Goal: Task Accomplishment & Management: Complete application form

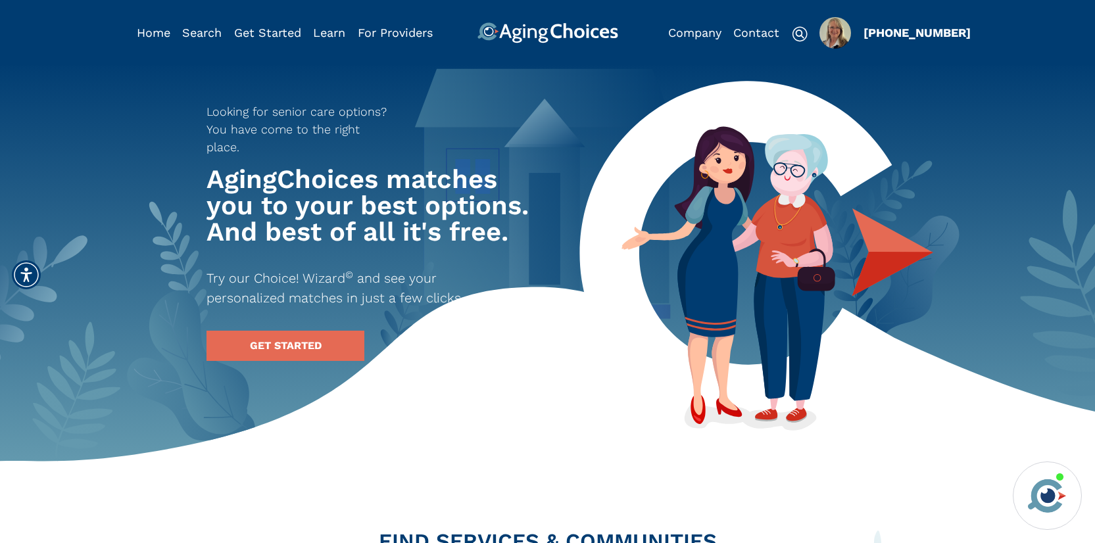
click at [832, 37] on img "Popover trigger" at bounding box center [836, 33] width 32 height 32
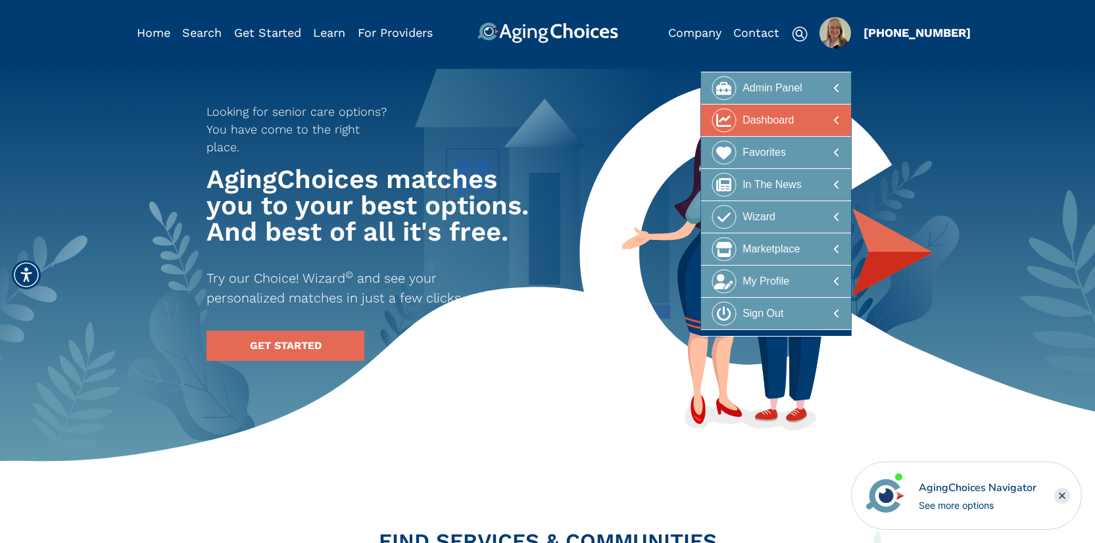
click at [801, 126] on div at bounding box center [776, 121] width 128 height 24
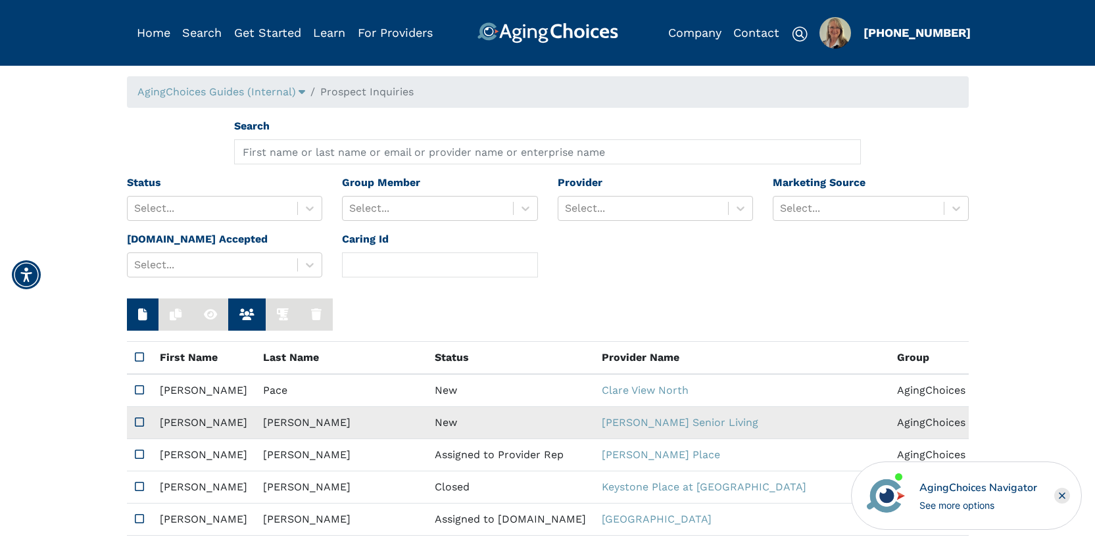
click at [427, 417] on td "New" at bounding box center [510, 423] width 167 height 32
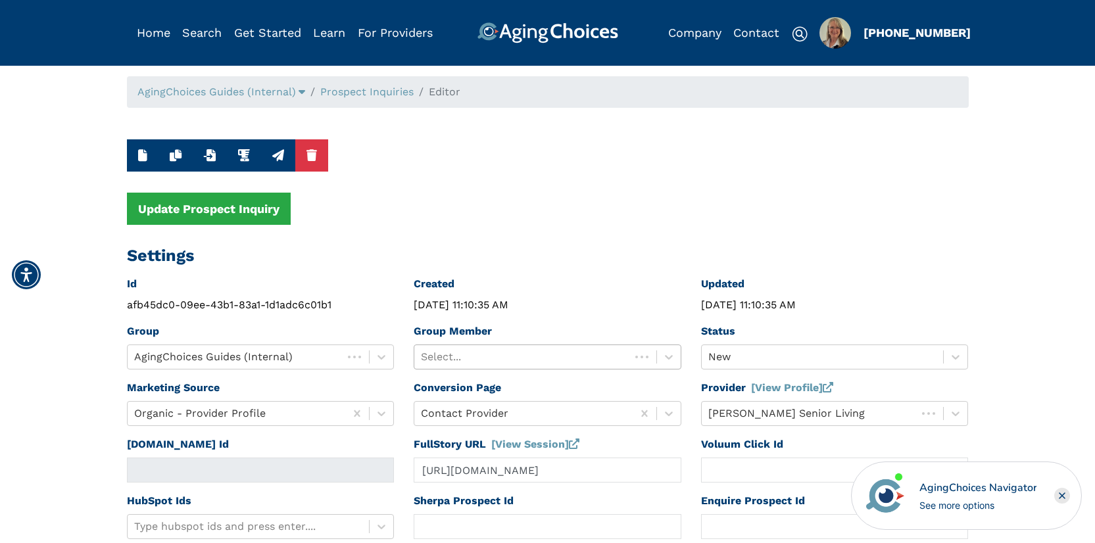
click at [510, 355] on div at bounding box center [522, 357] width 203 height 18
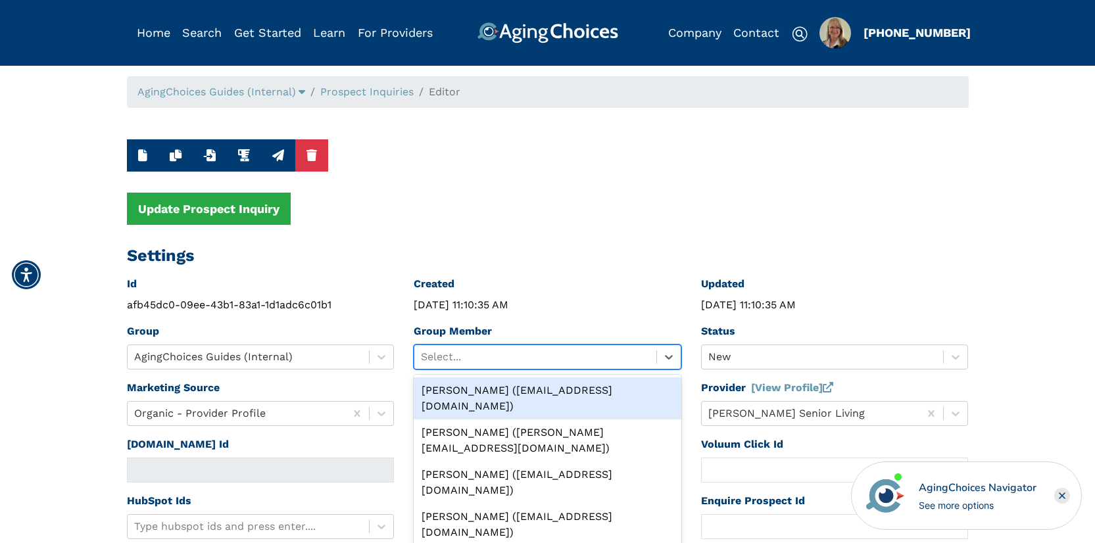
click at [517, 391] on div "Peggy Wilcox (pwilcox@lifestylecx.com)" at bounding box center [548, 399] width 268 height 42
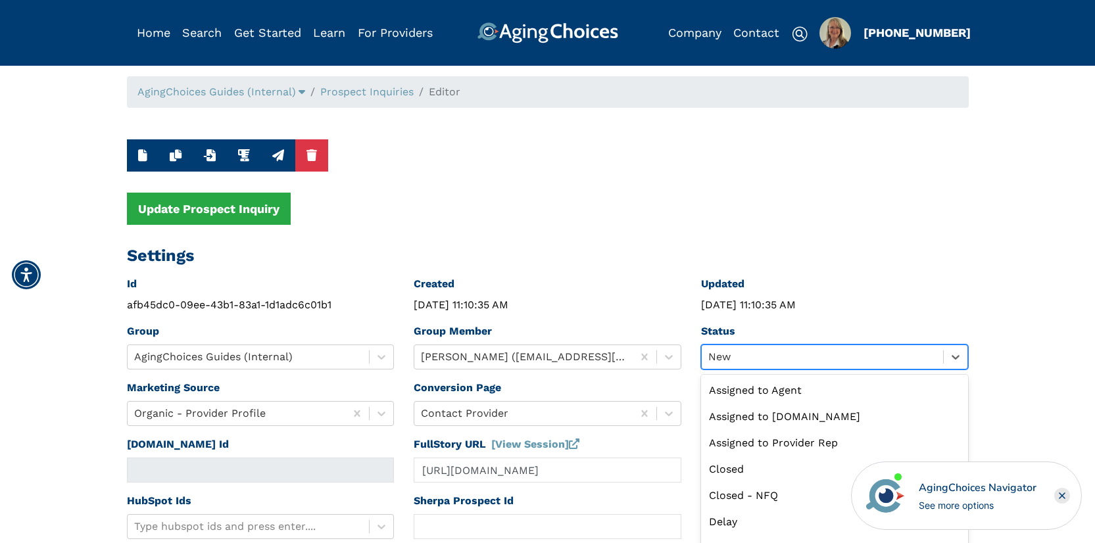
scroll to position [32, 0]
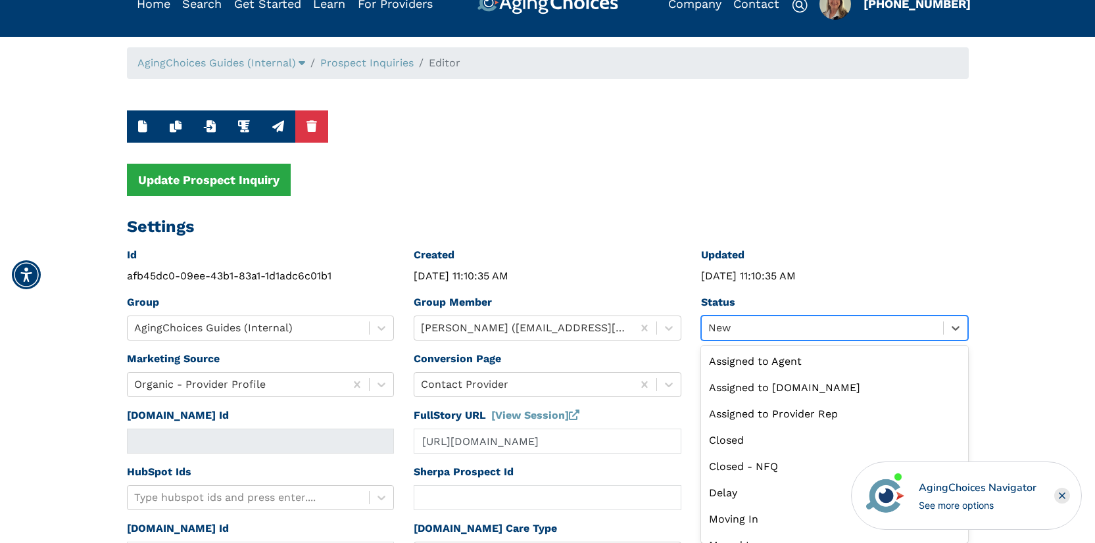
click at [789, 341] on div "option New selected, 9 of 13. 13 results available. Use Up and Down to choose o…" at bounding box center [835, 328] width 268 height 25
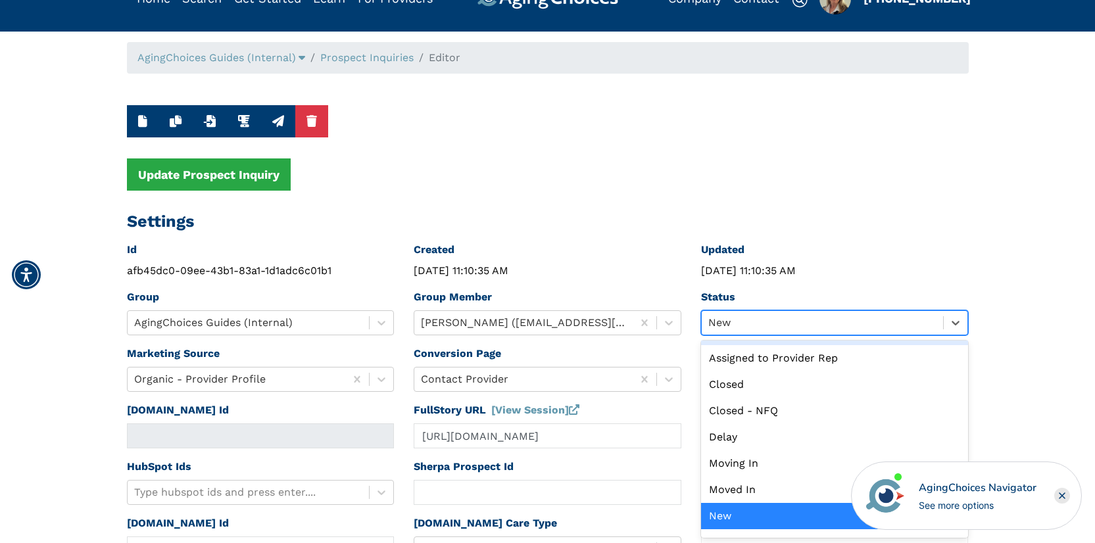
scroll to position [0, 0]
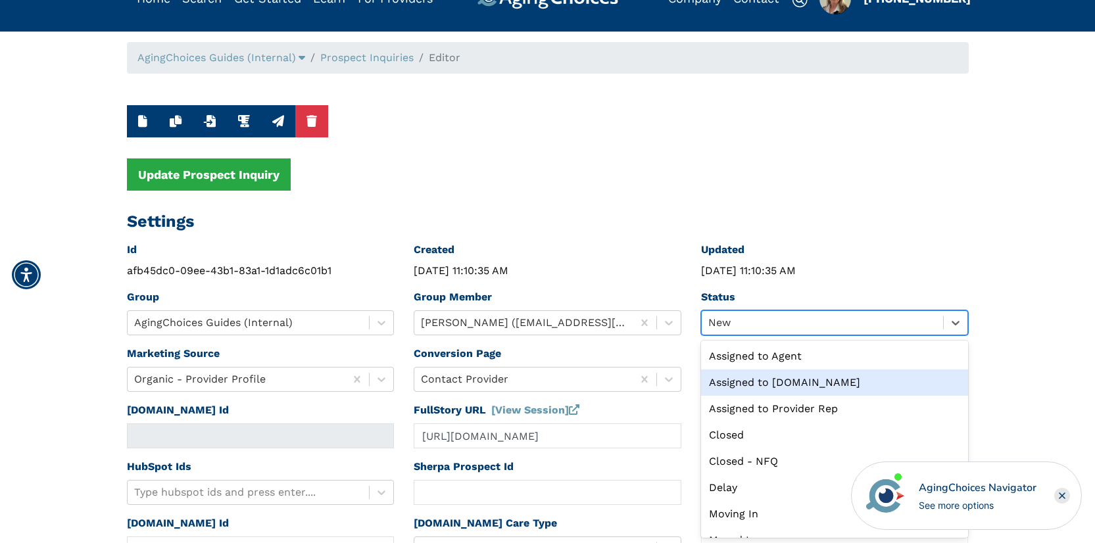
click at [791, 380] on div "Assigned to Caring.com" at bounding box center [835, 383] width 268 height 26
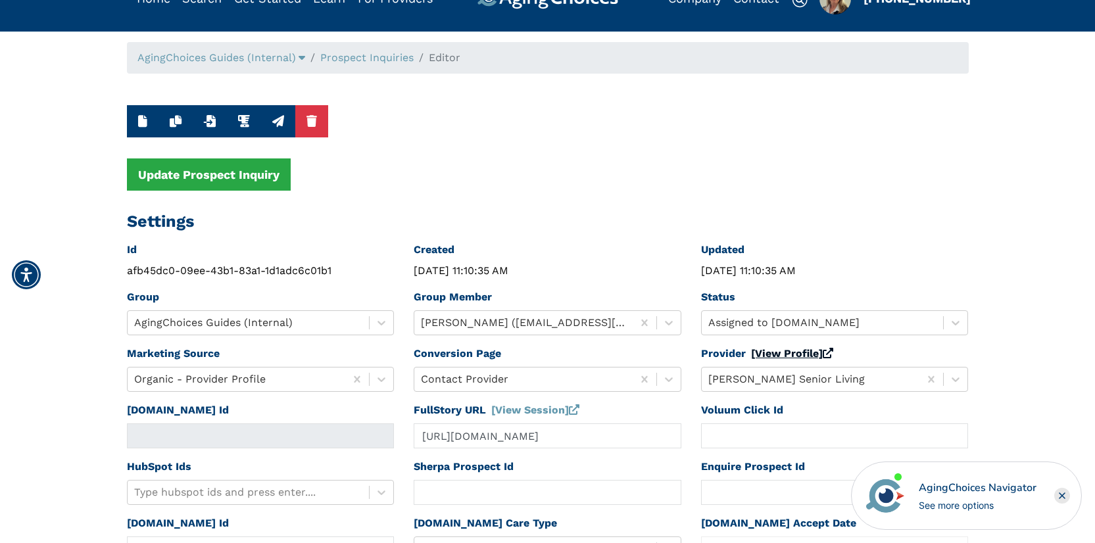
click at [788, 352] on link "[View Profile]" at bounding box center [792, 353] width 82 height 12
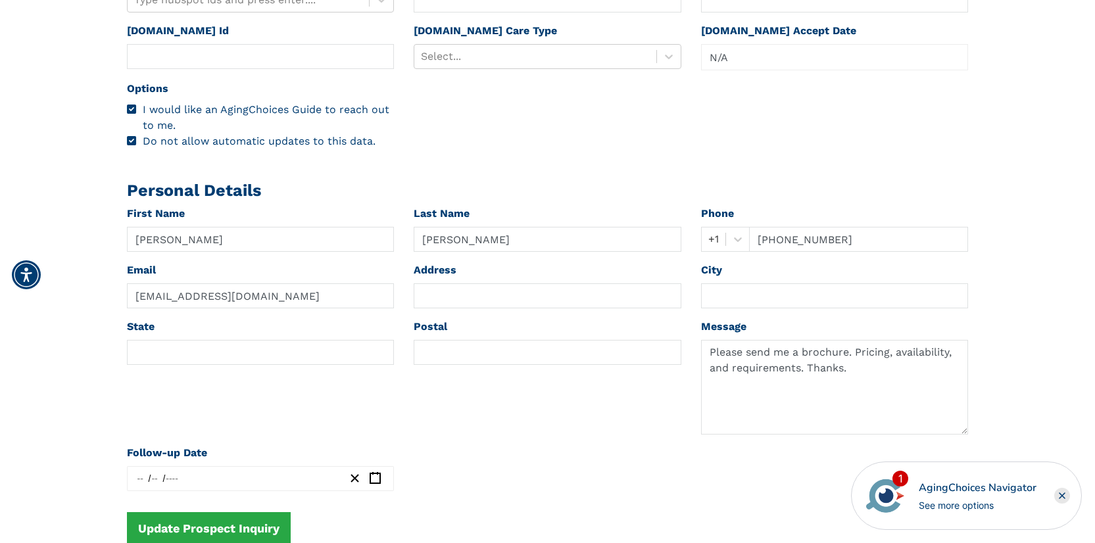
scroll to position [516, 0]
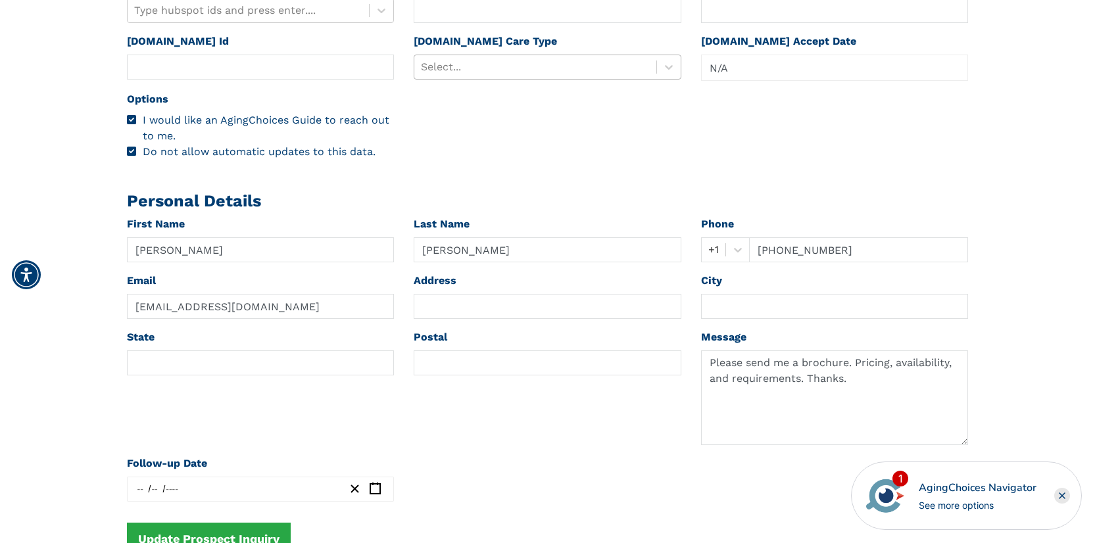
click at [502, 66] on div at bounding box center [535, 67] width 229 height 18
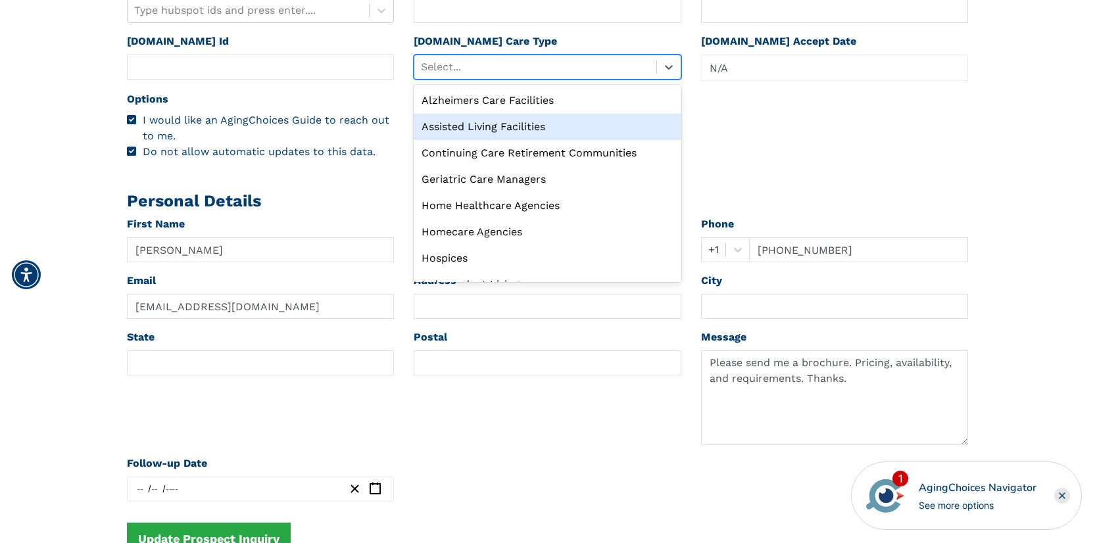
click at [497, 120] on div "Assisted Living Facilities" at bounding box center [548, 127] width 268 height 26
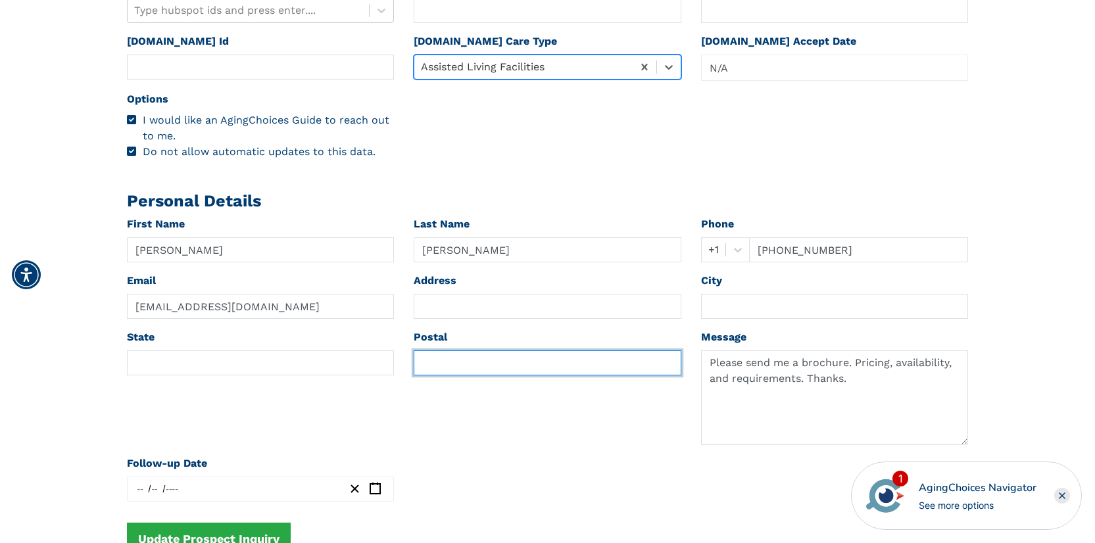
click at [459, 364] on input "text" at bounding box center [548, 363] width 268 height 25
paste input "14513"
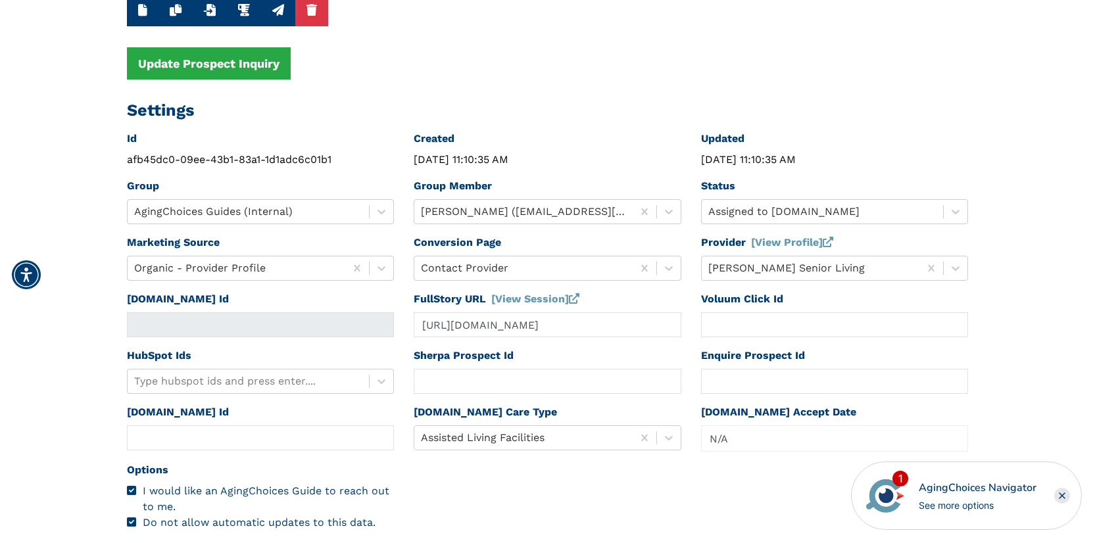
scroll to position [0, 0]
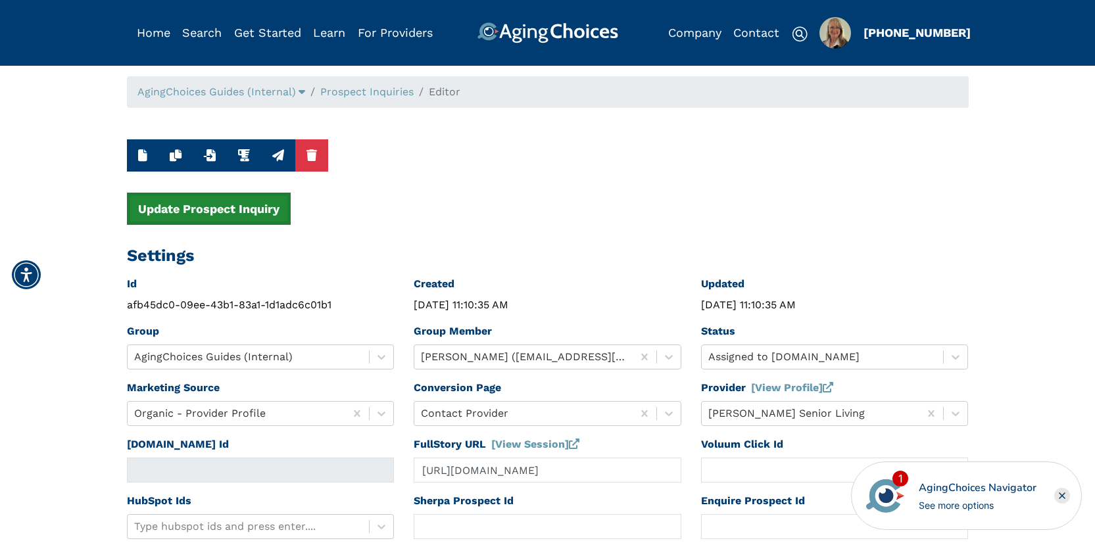
type input "14513"
click at [245, 195] on button "Update Prospect Inquiry" at bounding box center [209, 209] width 164 height 32
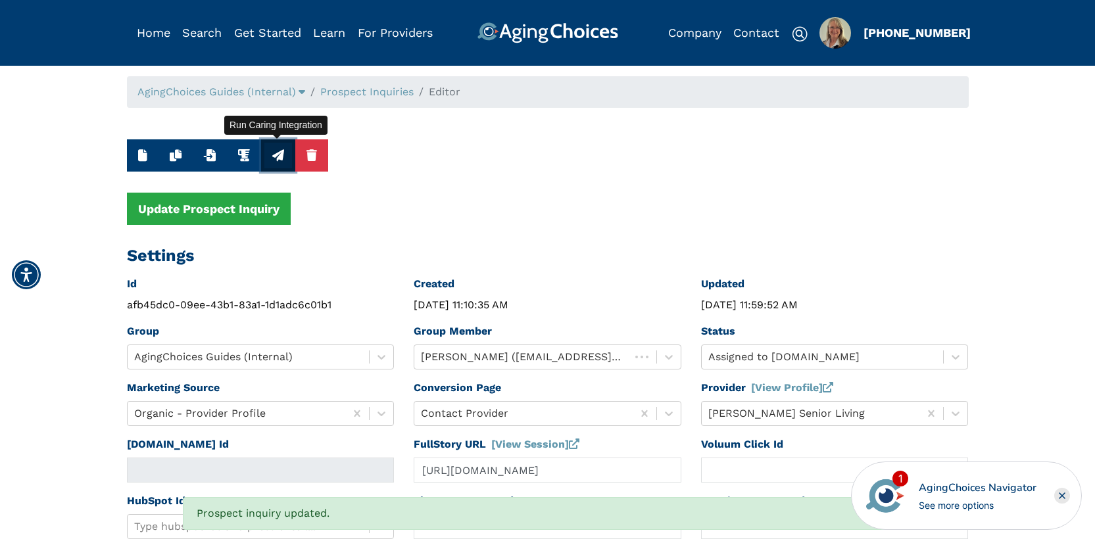
click at [277, 153] on icon "button" at bounding box center [278, 155] width 12 height 12
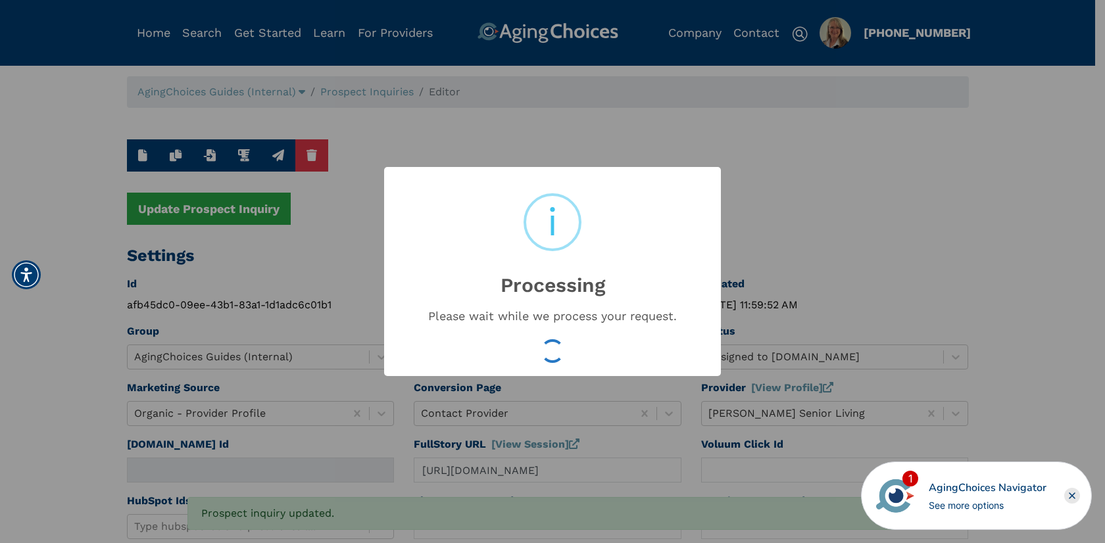
type input "16548656"
type input "Aug 20, 2025 11:59:54 AM"
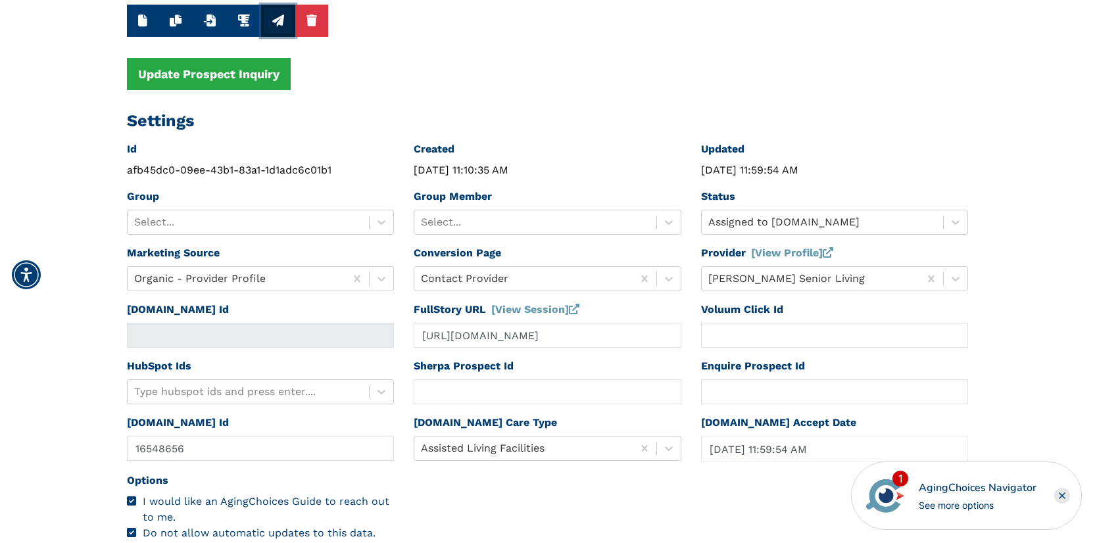
scroll to position [135, 0]
click at [503, 220] on div at bounding box center [535, 222] width 229 height 18
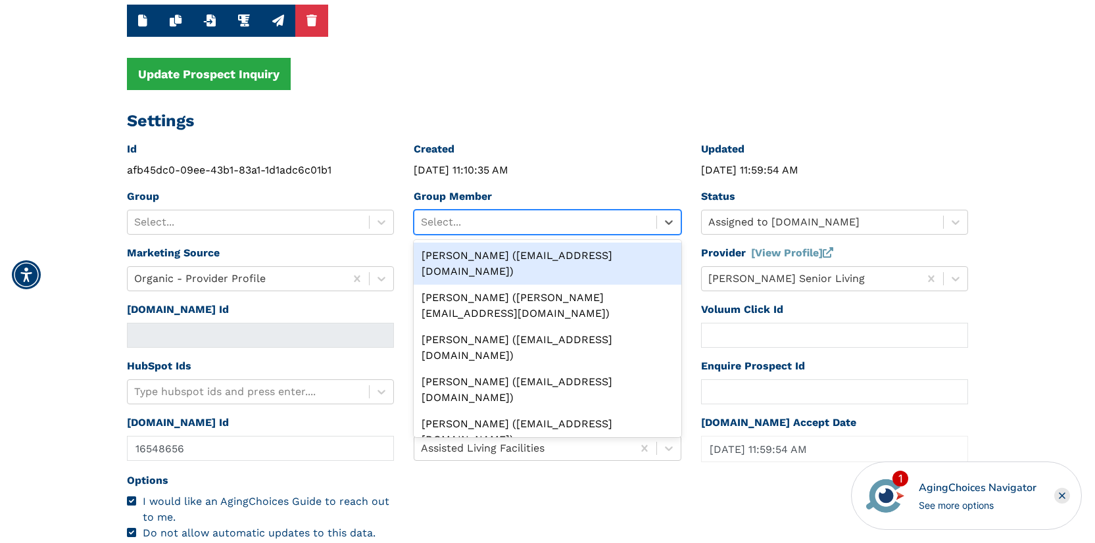
click at [503, 257] on div "Peggy Wilcox (pwilcox@lifestylecx.com)" at bounding box center [548, 264] width 268 height 42
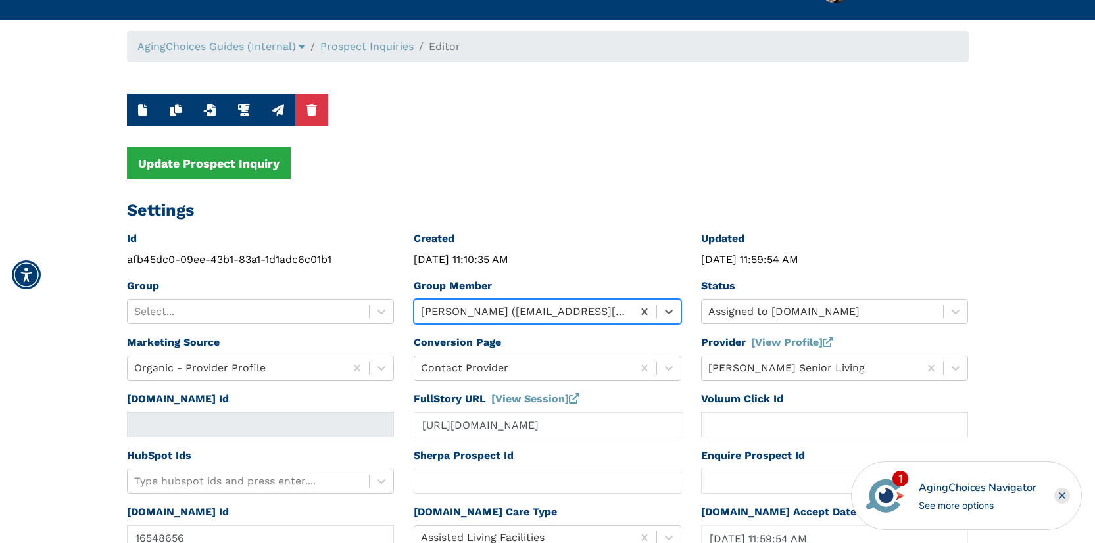
scroll to position [23, 0]
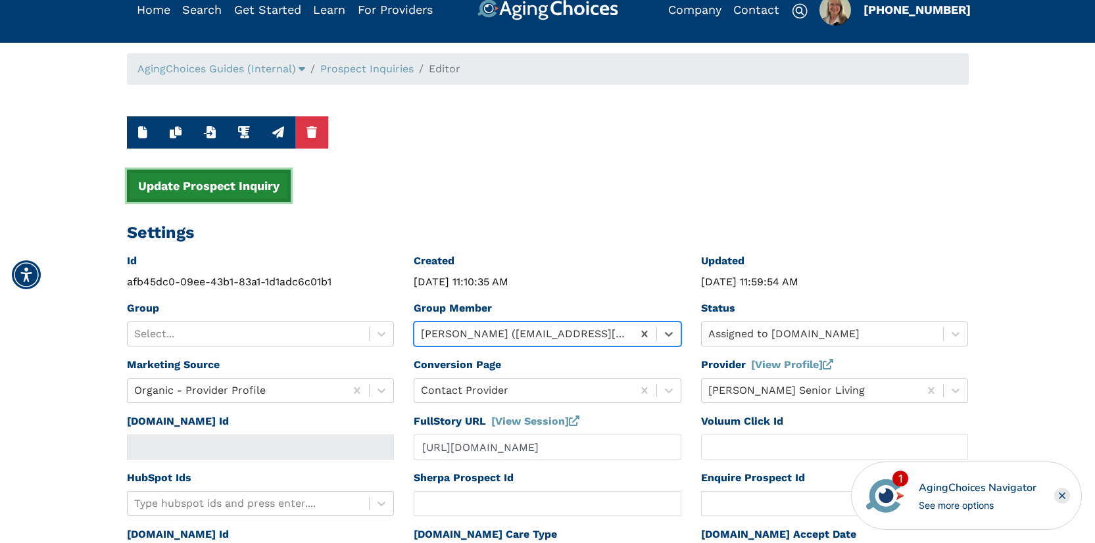
click at [222, 183] on button "Update Prospect Inquiry" at bounding box center [209, 186] width 164 height 32
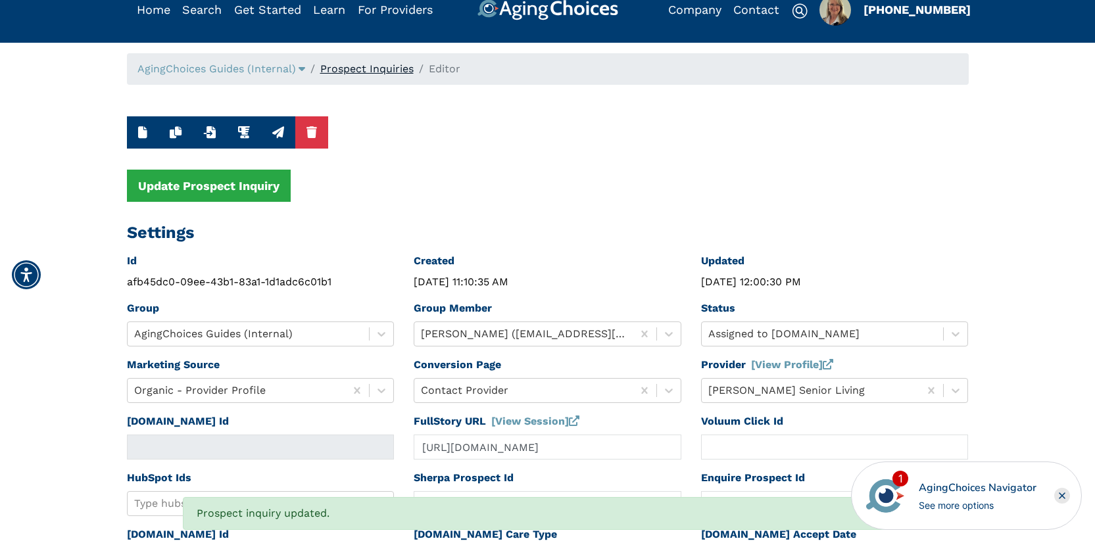
click at [382, 69] on link "Prospect Inquiries" at bounding box center [366, 68] width 93 height 12
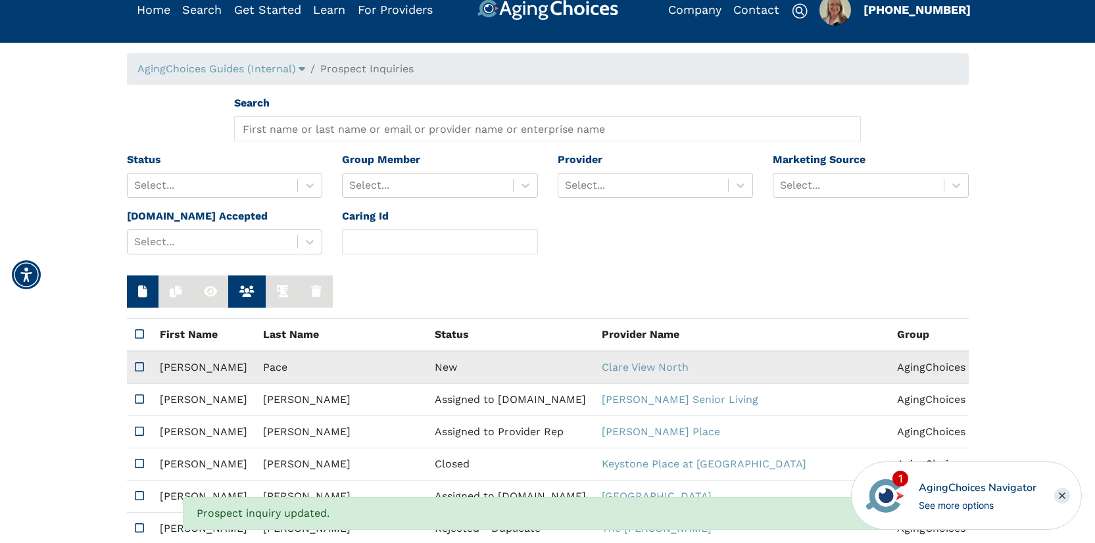
click at [427, 369] on td "New" at bounding box center [510, 367] width 167 height 33
type input "https://app.fullstory.com/ui/KWY46/session/88e6aebf-786f-43ca-b4a3-22a38156807f…"
type input "N/A"
type input "Jill"
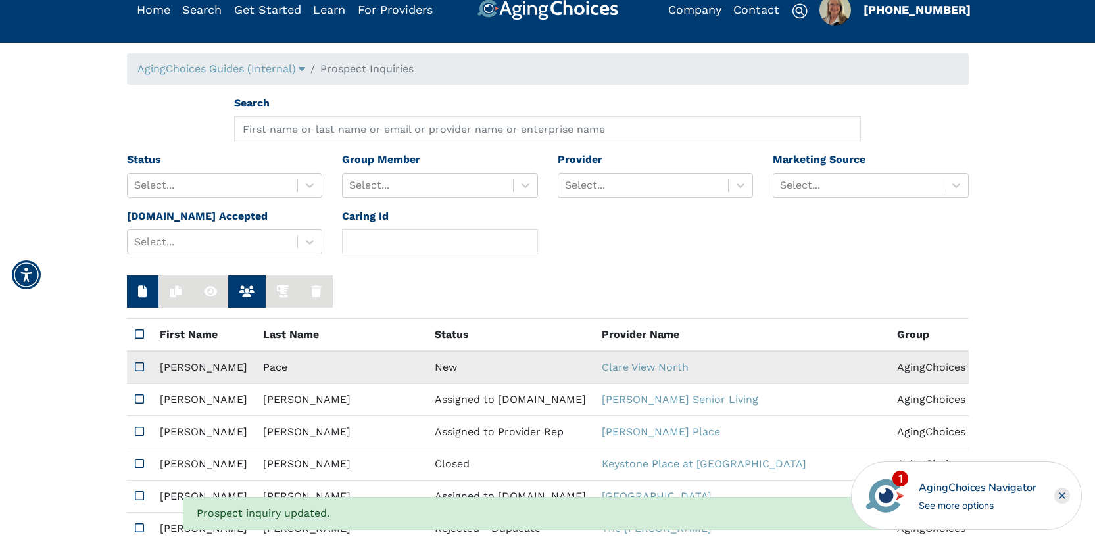
type input "Pace"
type input "509-867-6335"
type input "jillp@giin.org"
type textarea "Please contact me with your pricing."
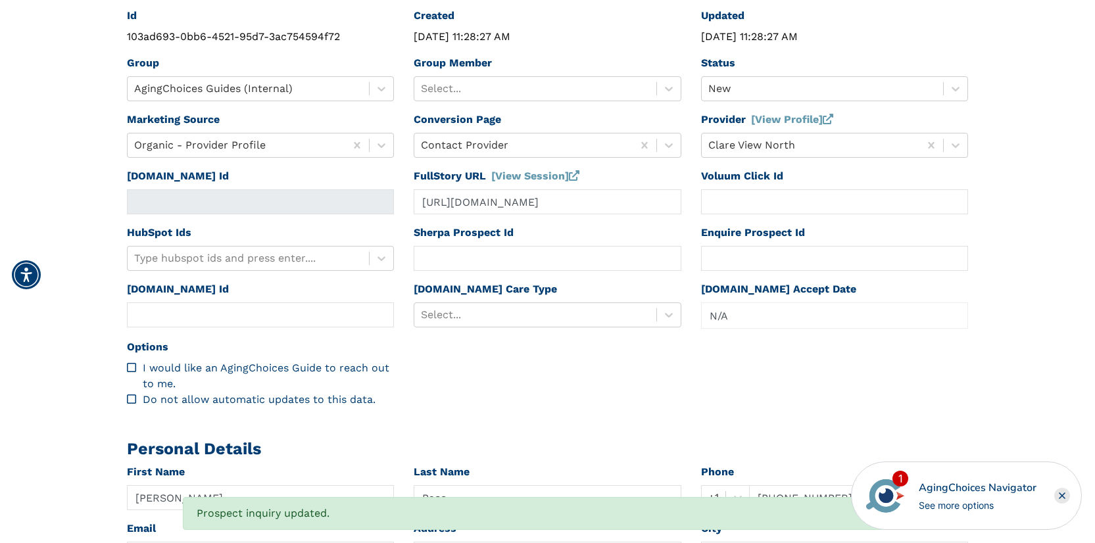
scroll to position [259, 0]
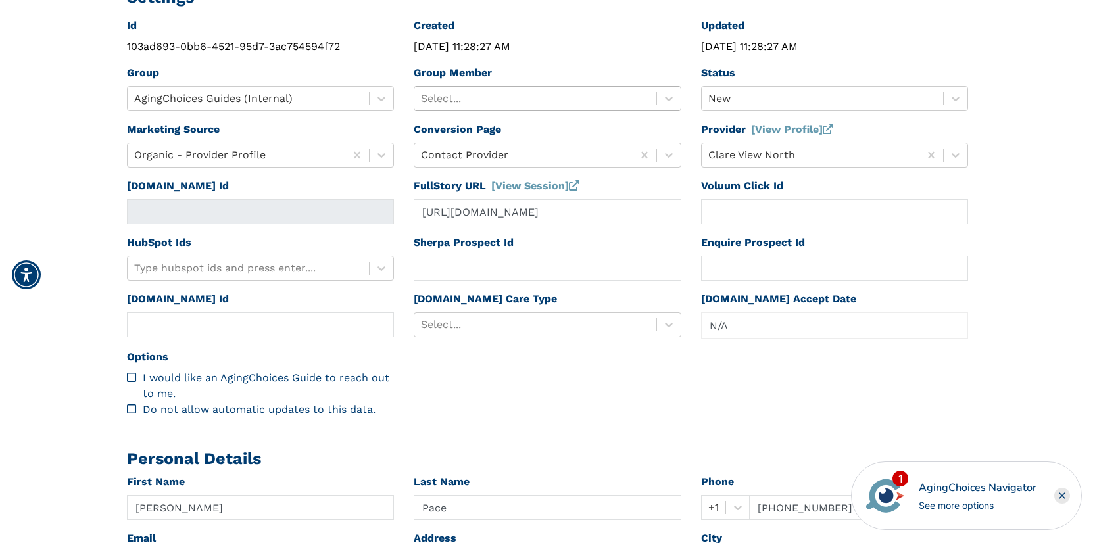
click at [531, 91] on div at bounding box center [535, 98] width 229 height 18
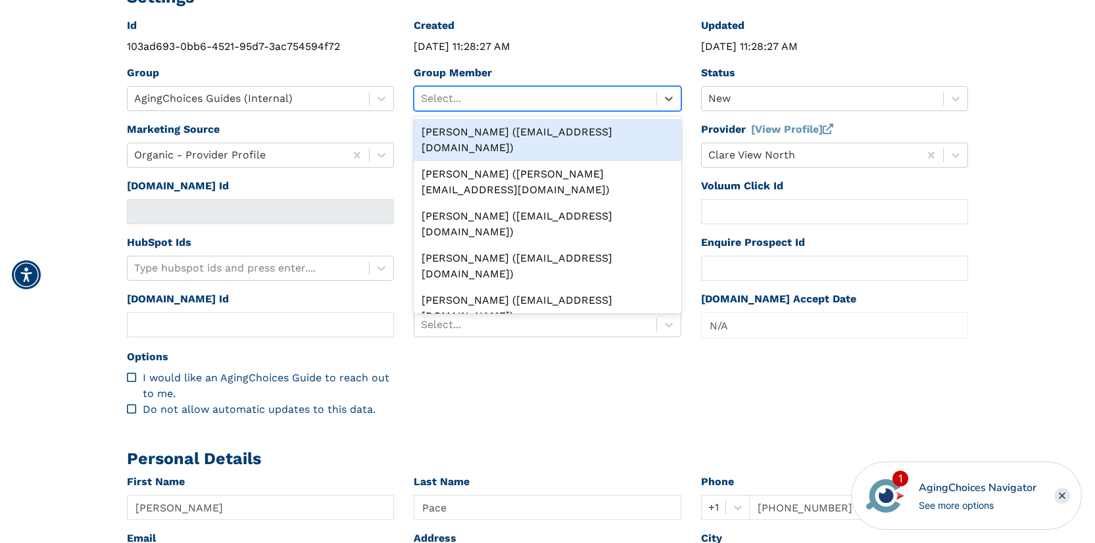
click at [524, 128] on div "Peggy Wilcox (pwilcox@lifestylecx.com)" at bounding box center [548, 140] width 268 height 42
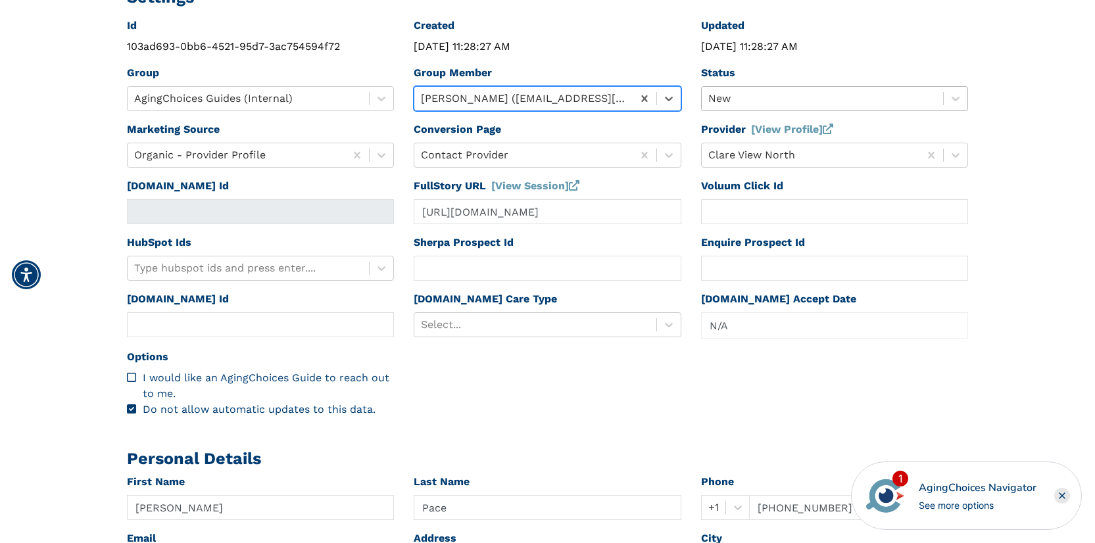
click at [739, 99] on div at bounding box center [822, 98] width 229 height 18
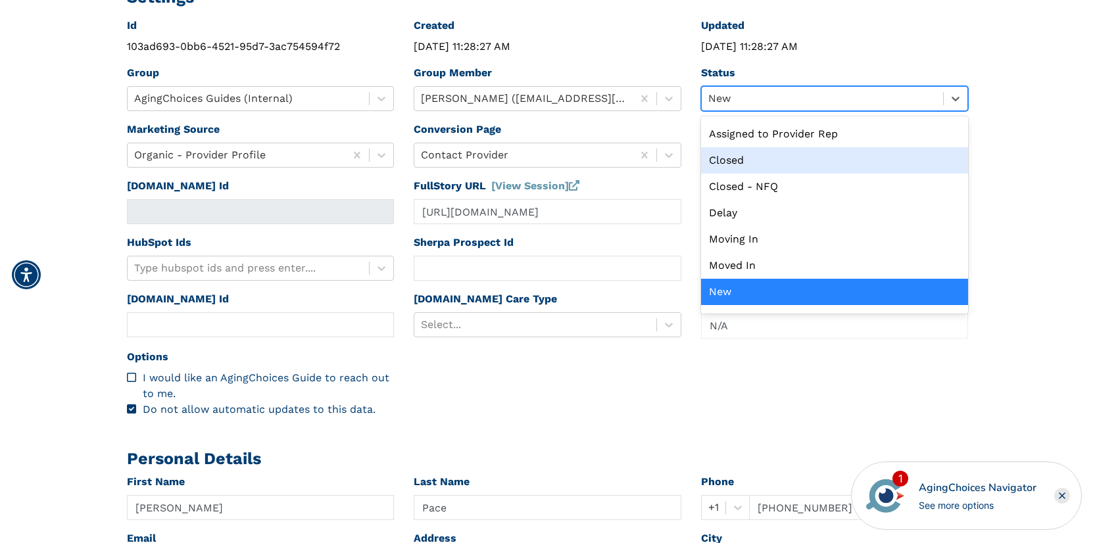
scroll to position [0, 0]
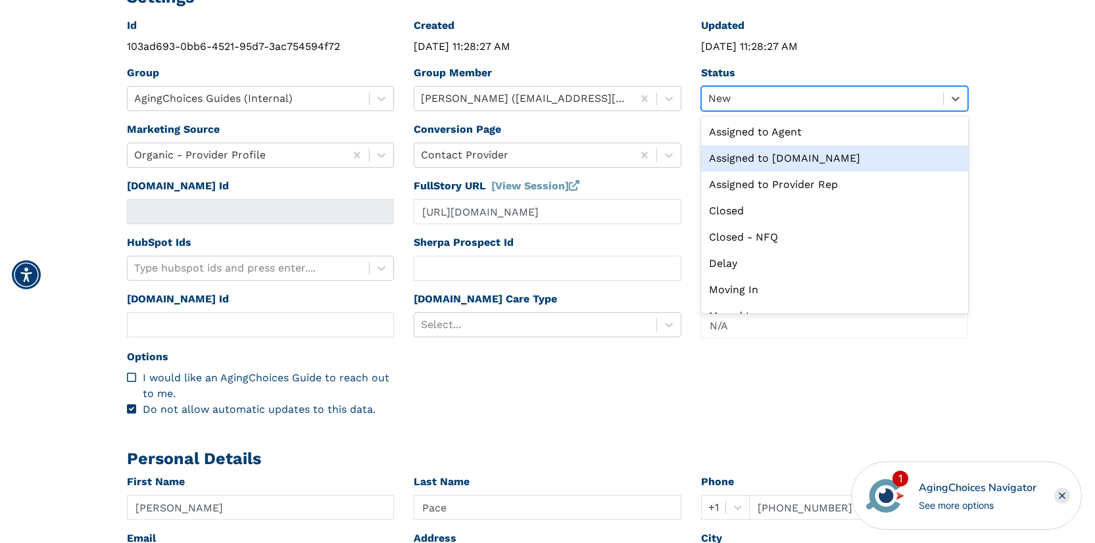
click at [782, 157] on div "Assigned to Caring.com" at bounding box center [835, 158] width 268 height 26
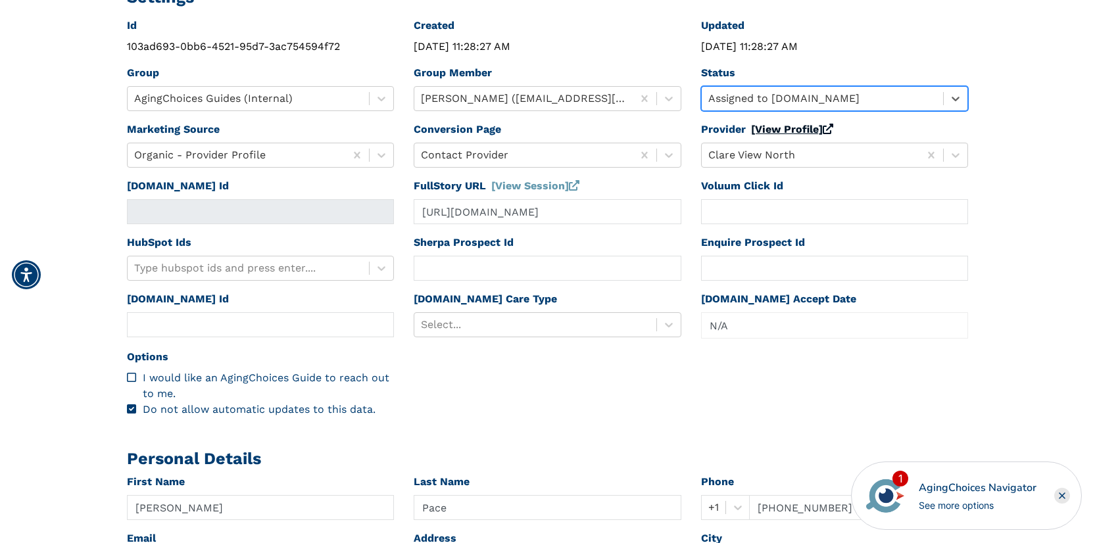
click at [784, 126] on link "[View Profile]" at bounding box center [792, 129] width 82 height 12
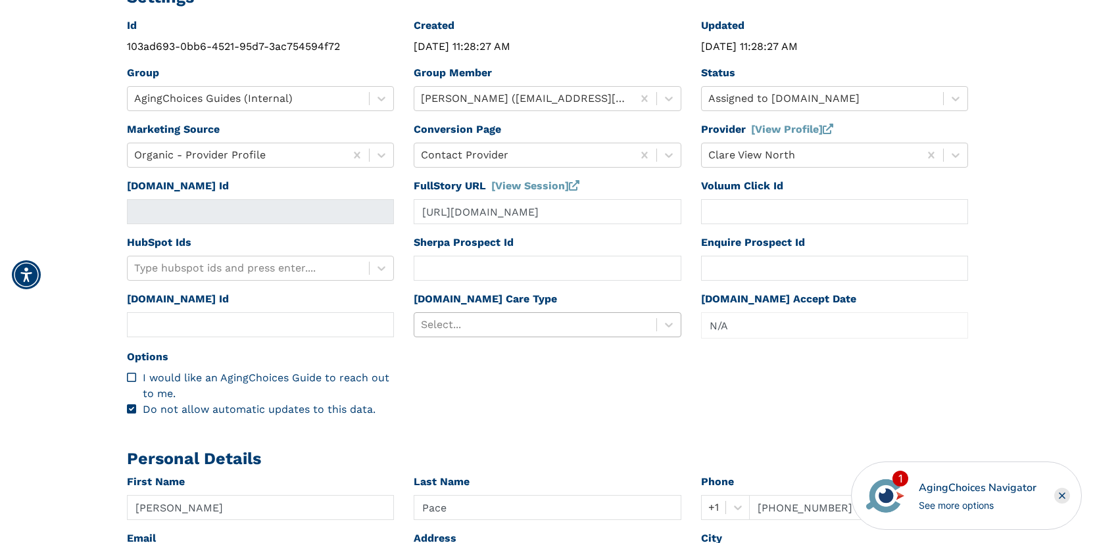
click at [455, 326] on div at bounding box center [535, 325] width 229 height 18
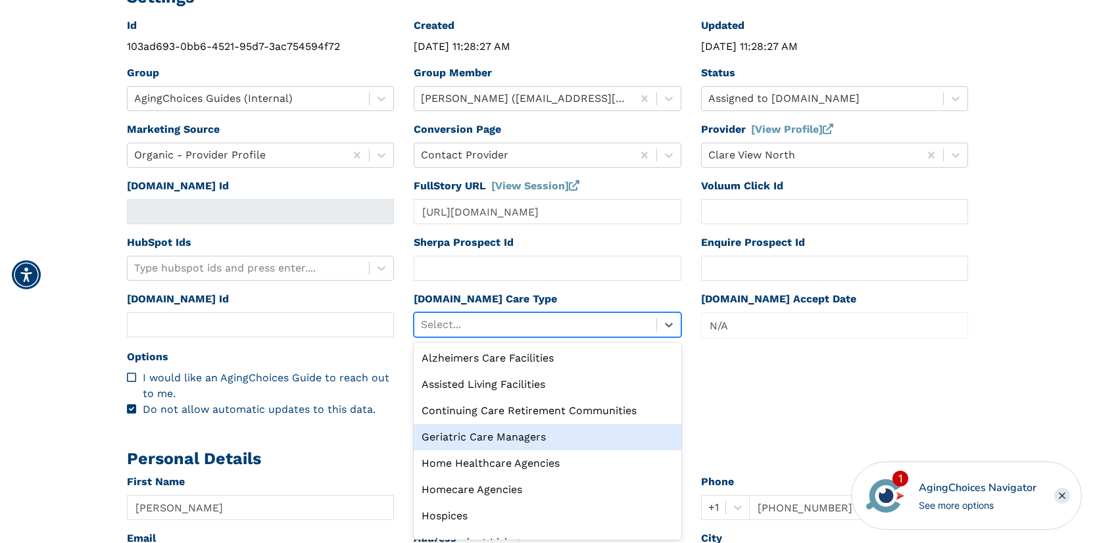
scroll to position [45, 0]
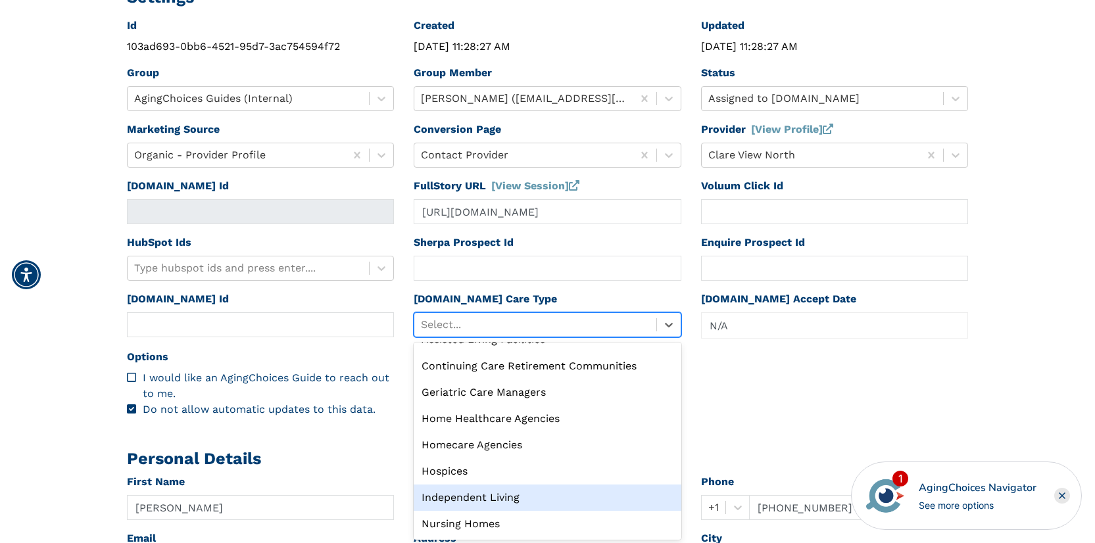
click at [486, 496] on div "Independent Living" at bounding box center [548, 498] width 268 height 26
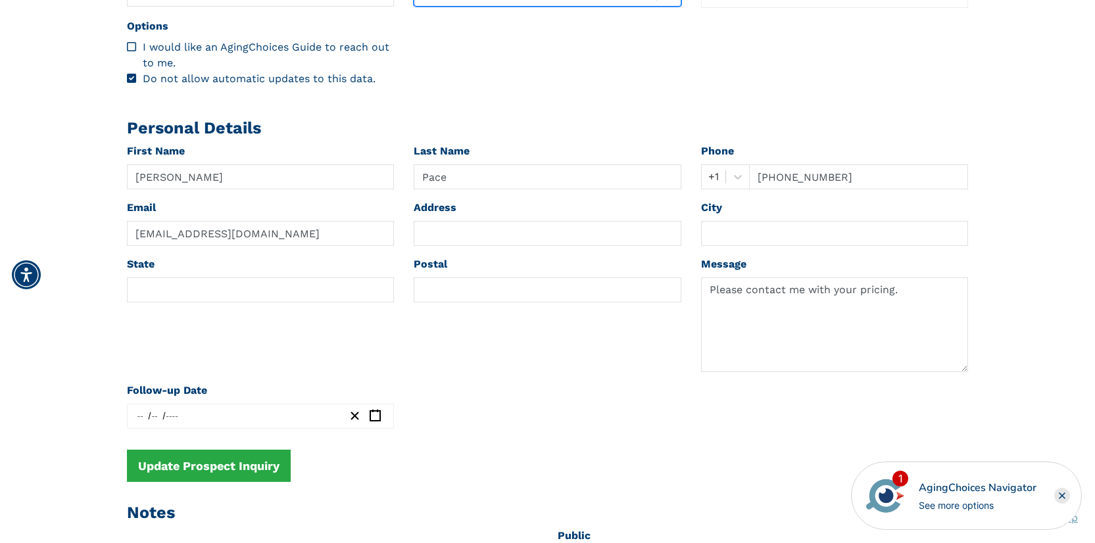
scroll to position [592, 0]
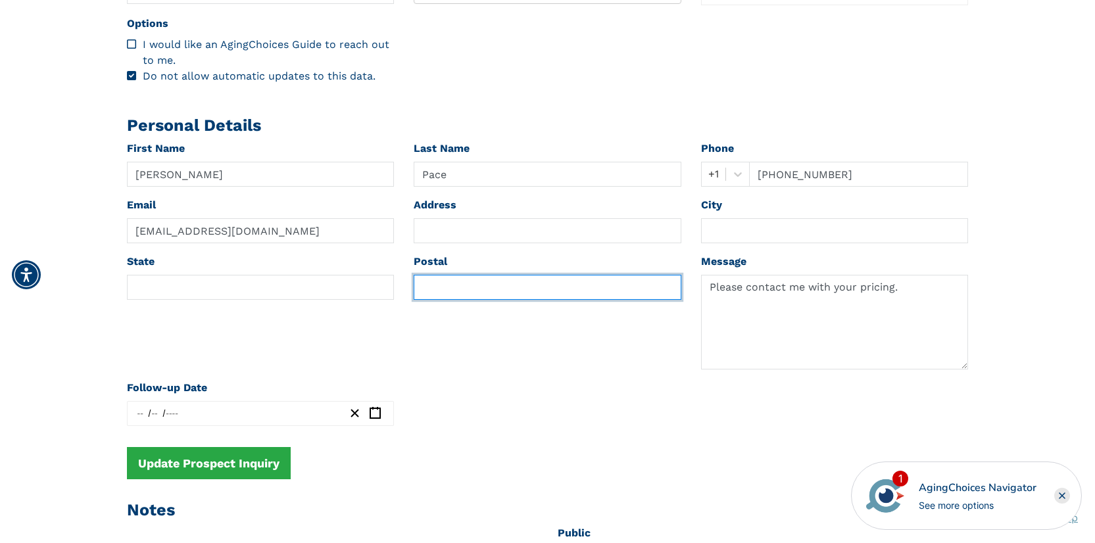
click at [454, 287] on input "text" at bounding box center [548, 287] width 268 height 25
paste input "99223"
type input "99223"
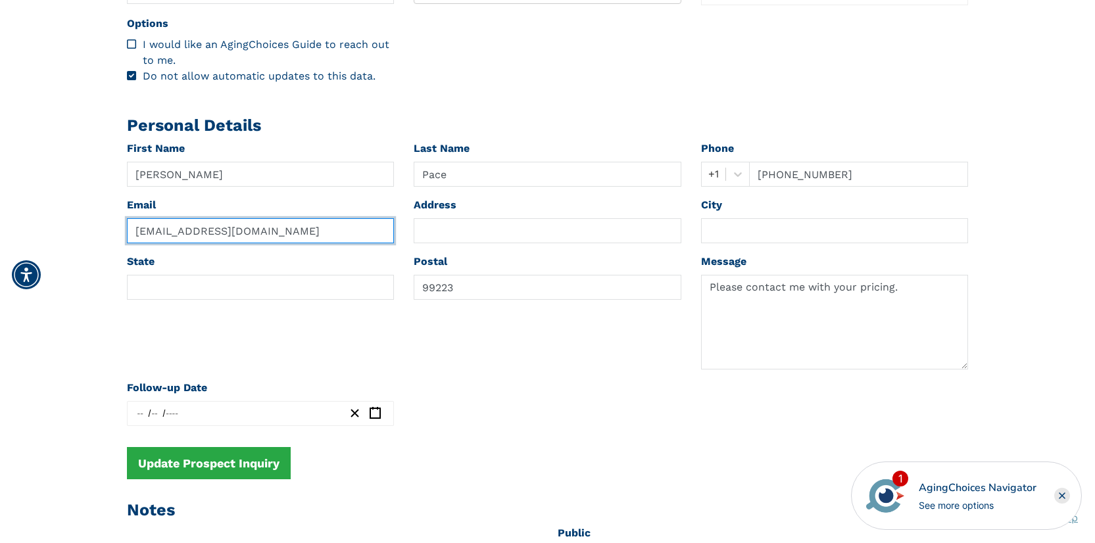
drag, startPoint x: 164, startPoint y: 234, endPoint x: 201, endPoint y: 237, distance: 37.0
click at [201, 237] on input "jillp@giin.org" at bounding box center [261, 230] width 268 height 25
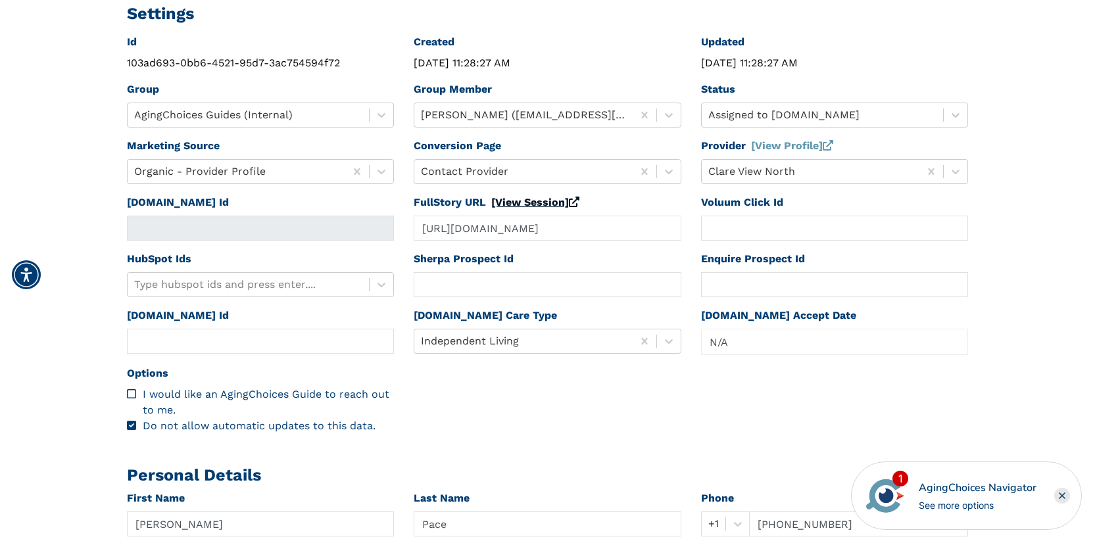
scroll to position [0, 0]
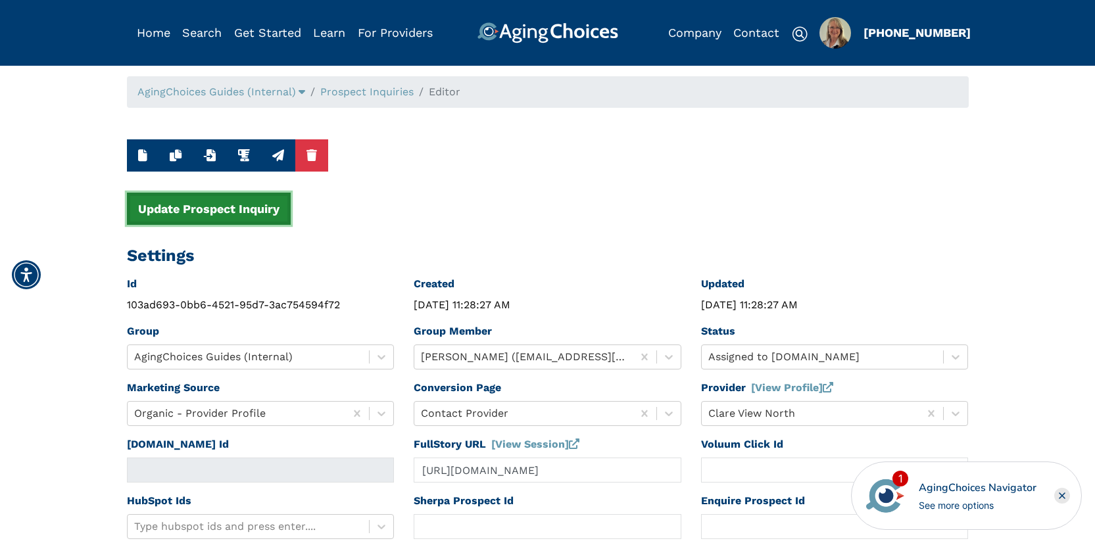
click at [208, 202] on button "Update Prospect Inquiry" at bounding box center [209, 209] width 164 height 32
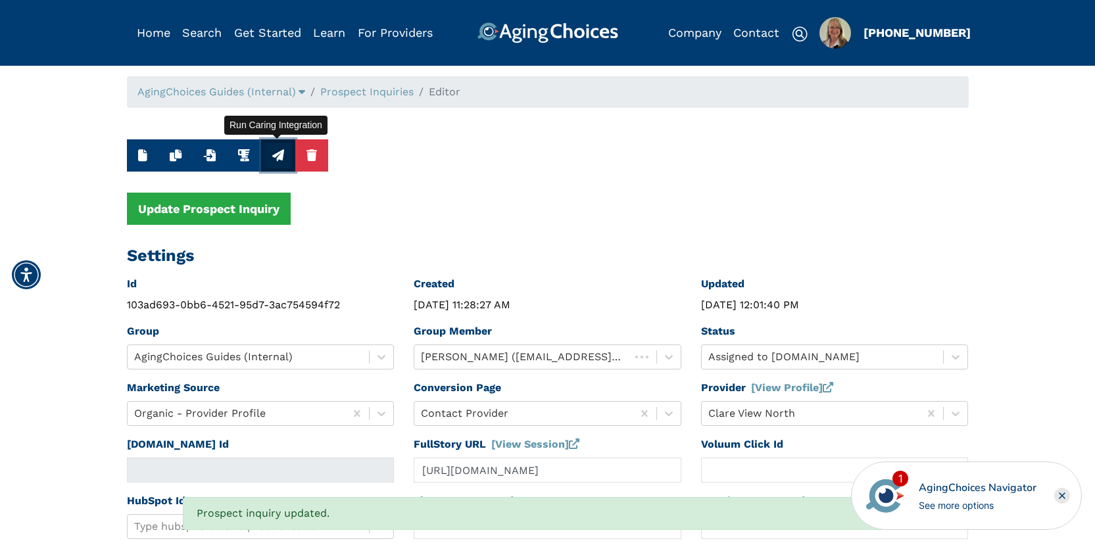
click at [276, 156] on icon "button" at bounding box center [278, 155] width 12 height 12
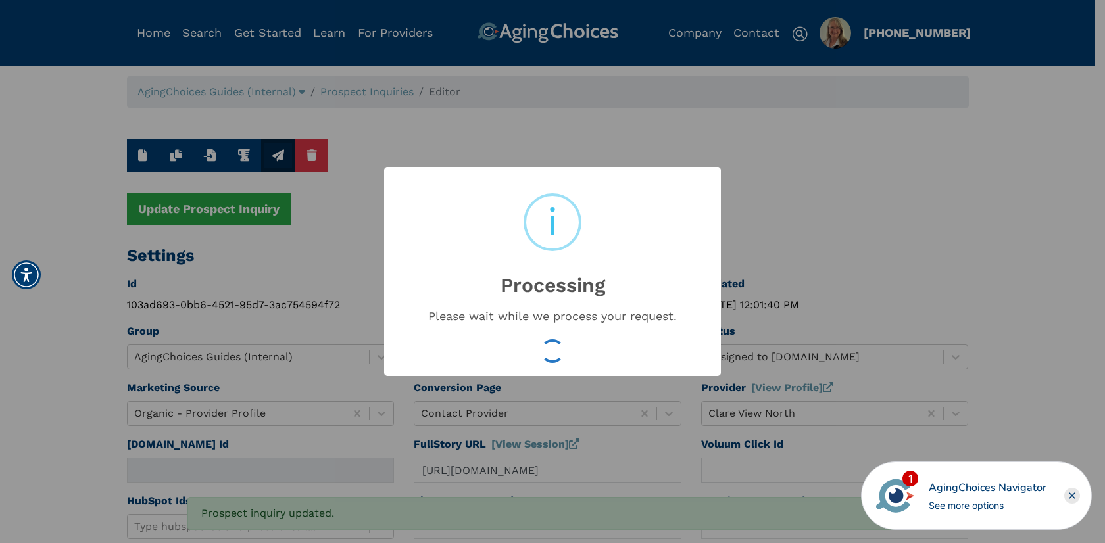
type input "16548666"
type input "Aug 20, 2025 12:01:43 PM"
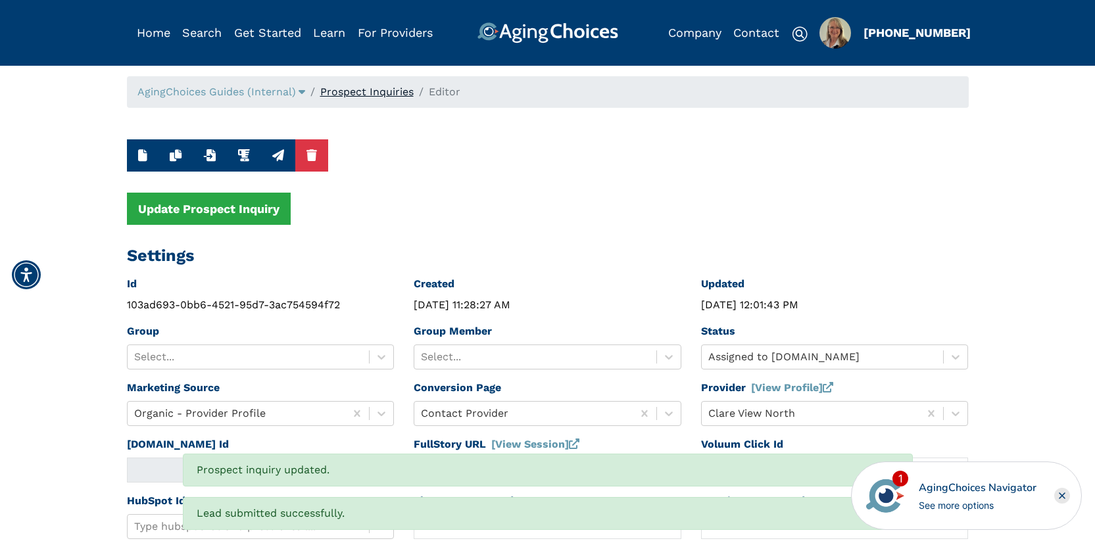
click at [389, 89] on link "Prospect Inquiries" at bounding box center [366, 92] width 93 height 12
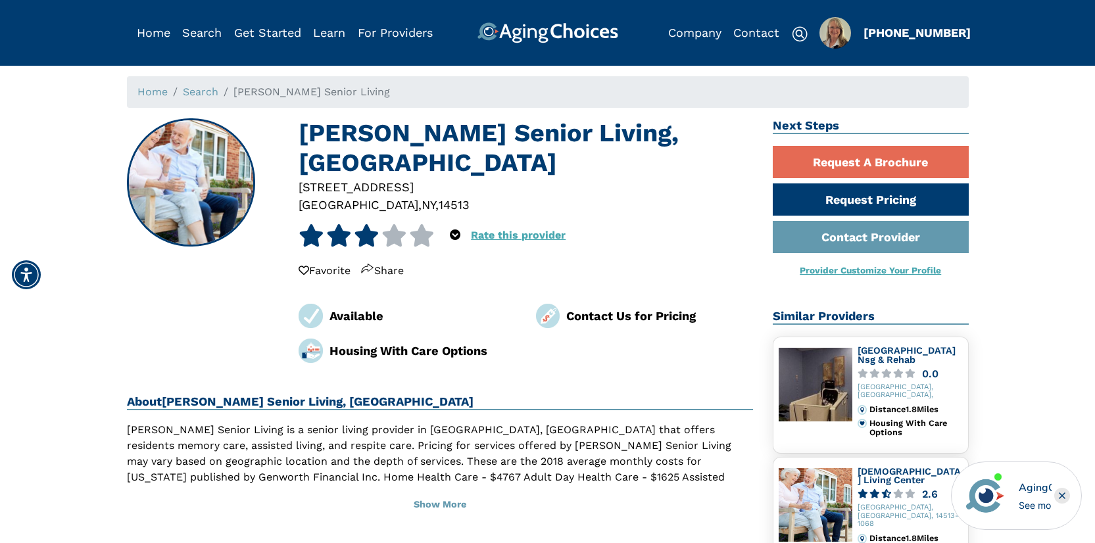
click at [439, 196] on div "14513" at bounding box center [454, 205] width 31 height 18
copy div "14513"
click at [345, 125] on h1 "[PERSON_NAME] Senior Living, [GEOGRAPHIC_DATA]" at bounding box center [526, 148] width 455 height 60
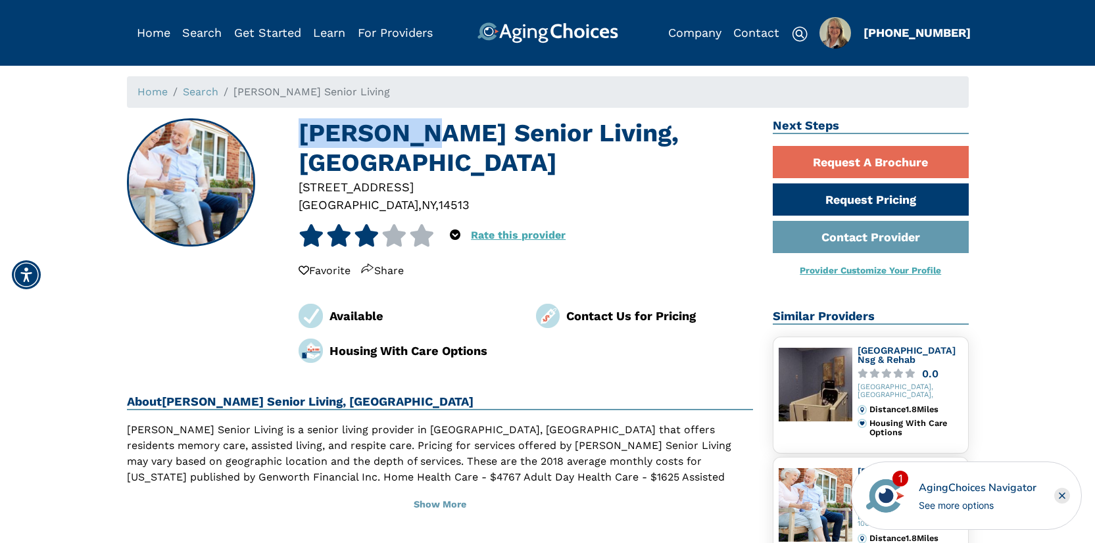
click at [345, 125] on h1 "[PERSON_NAME] Senior Living, [GEOGRAPHIC_DATA]" at bounding box center [526, 148] width 455 height 60
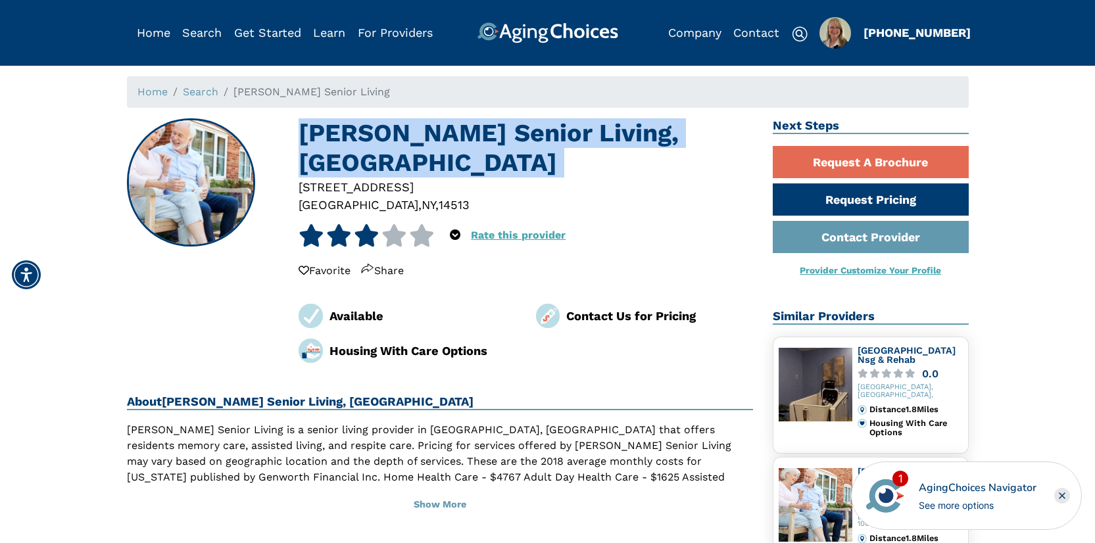
click at [345, 125] on h1 "[PERSON_NAME] Senior Living, [GEOGRAPHIC_DATA]" at bounding box center [526, 148] width 455 height 60
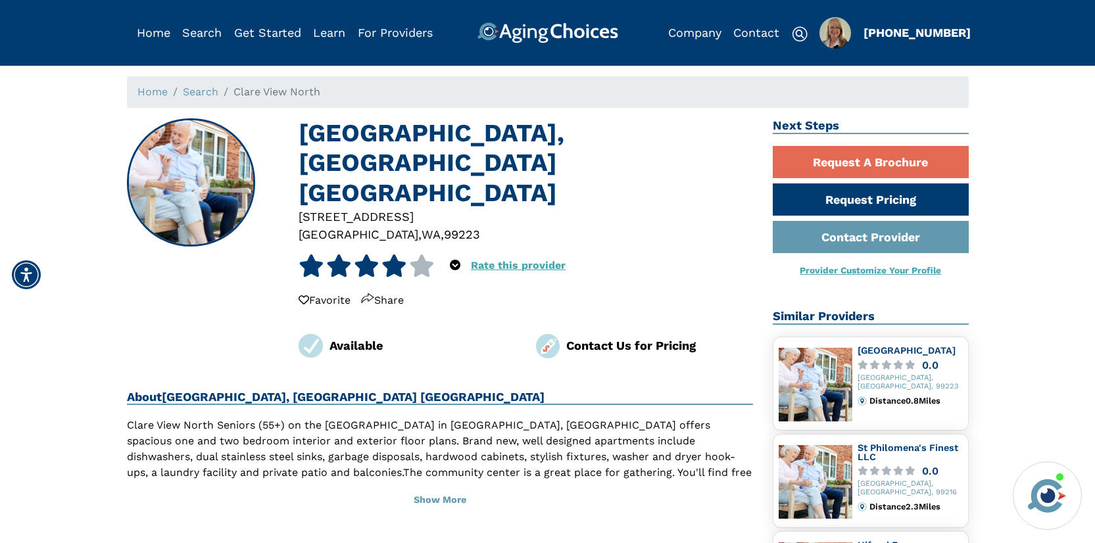
click at [444, 226] on div "99223" at bounding box center [462, 235] width 36 height 18
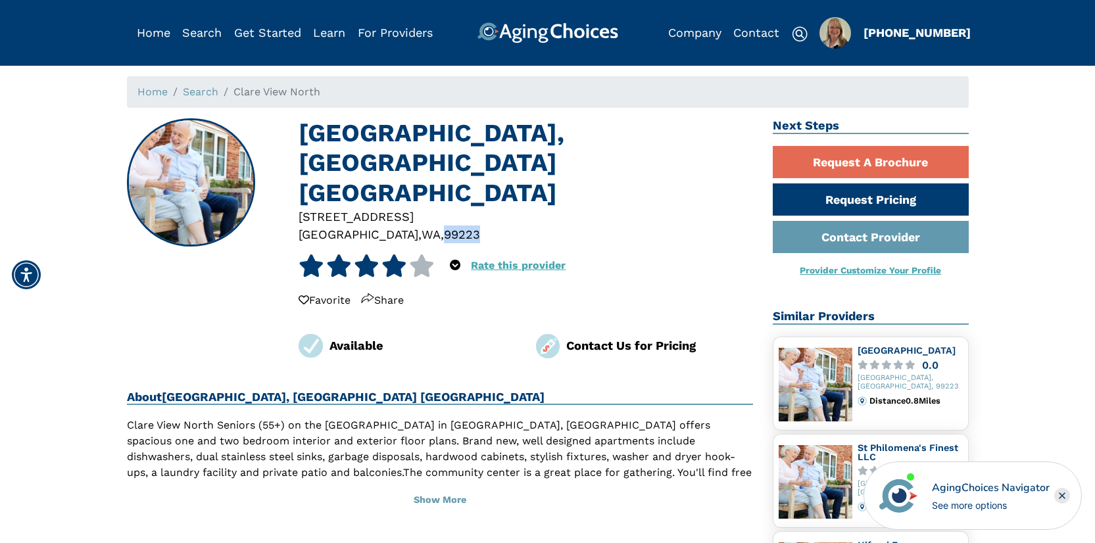
click at [444, 226] on div "99223" at bounding box center [462, 235] width 36 height 18
copy div "99223"
